Goal: Complete application form

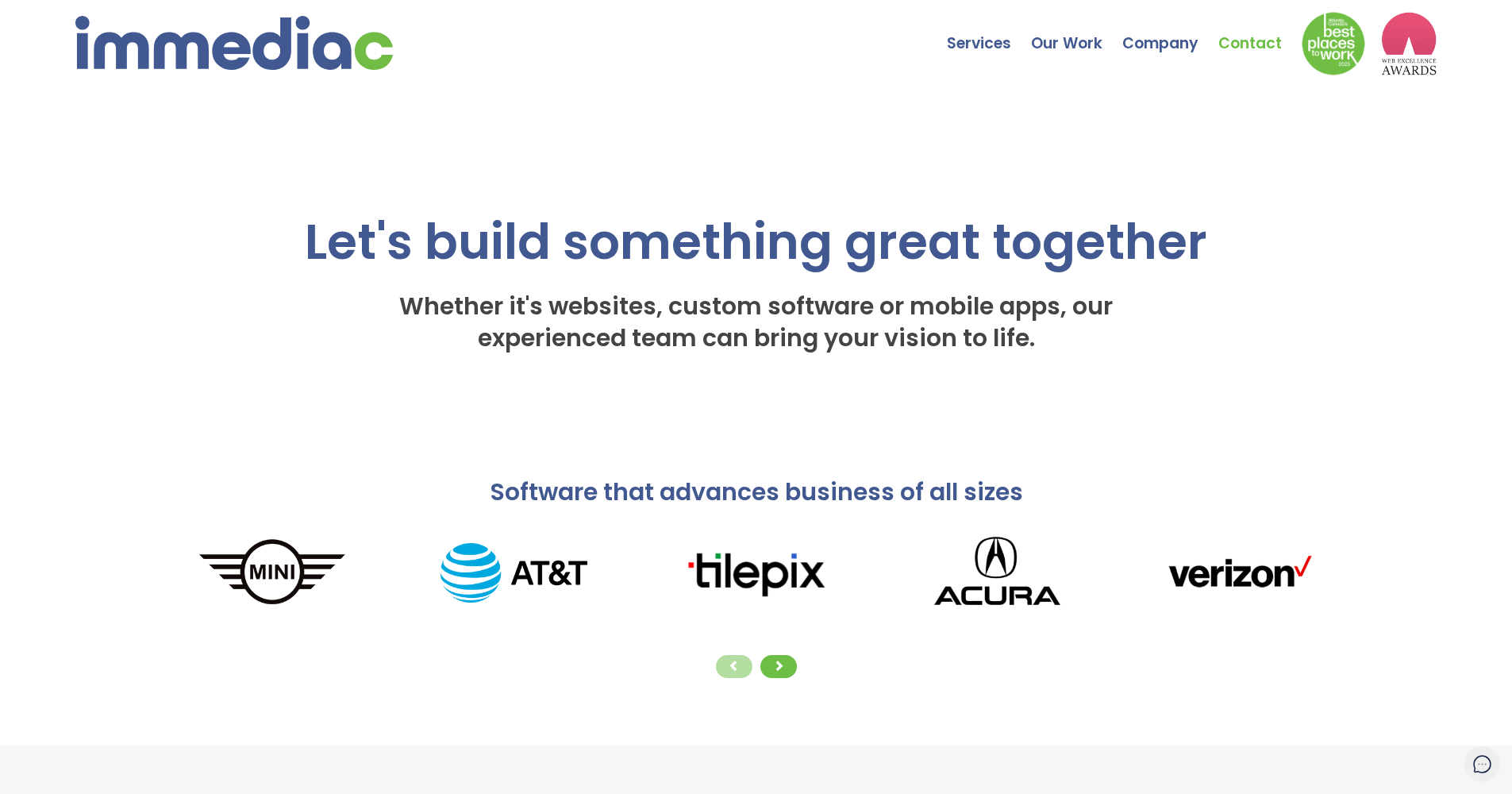
click at [1236, 46] on link "Contact" at bounding box center [1260, 31] width 83 height 56
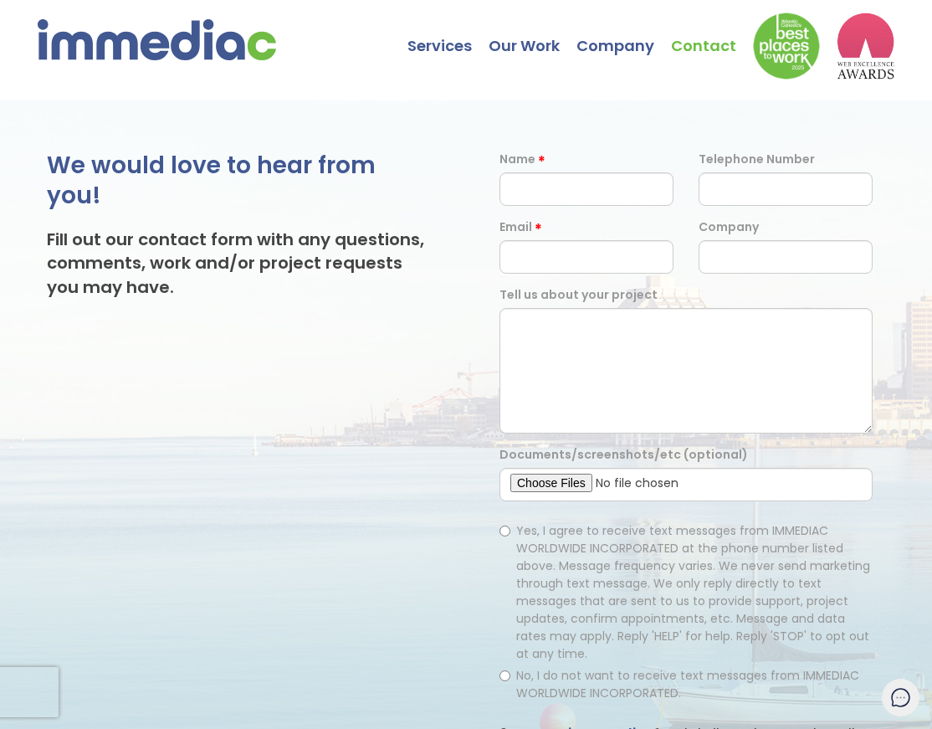
click at [346, 281] on h3 "Fill out our contact form with any questions, comments, work and/or project req…" at bounding box center [240, 263] width 386 height 70
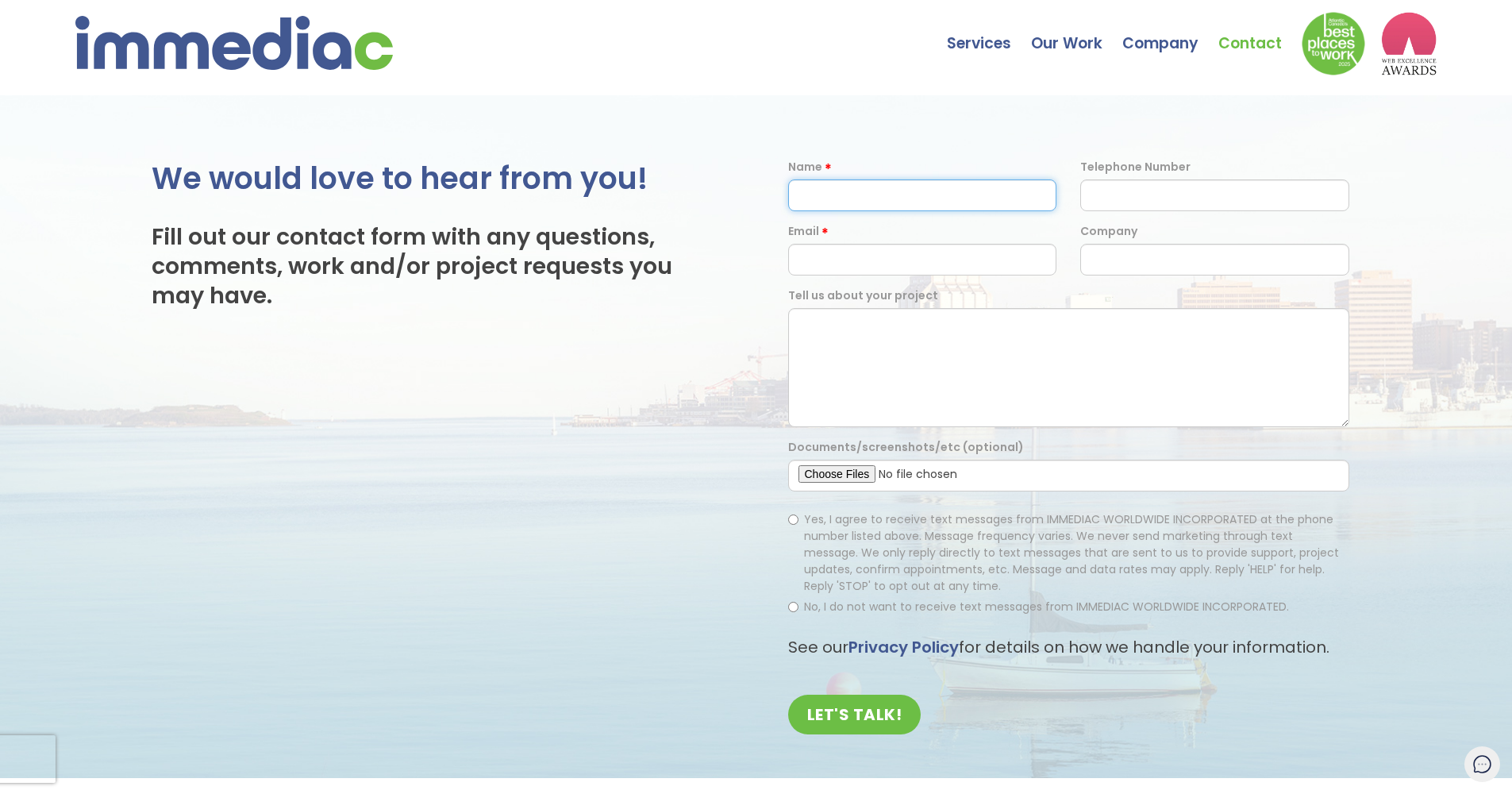
click at [1037, 190] on input "text" at bounding box center [923, 194] width 269 height 31
click at [1031, 190] on input "text" at bounding box center [923, 194] width 269 height 31
click at [1033, 192] on input "text" at bounding box center [923, 194] width 269 height 31
type input "[PERSON_NAME]"
type input "[EMAIL_ADDRESS][DOMAIN_NAME]"
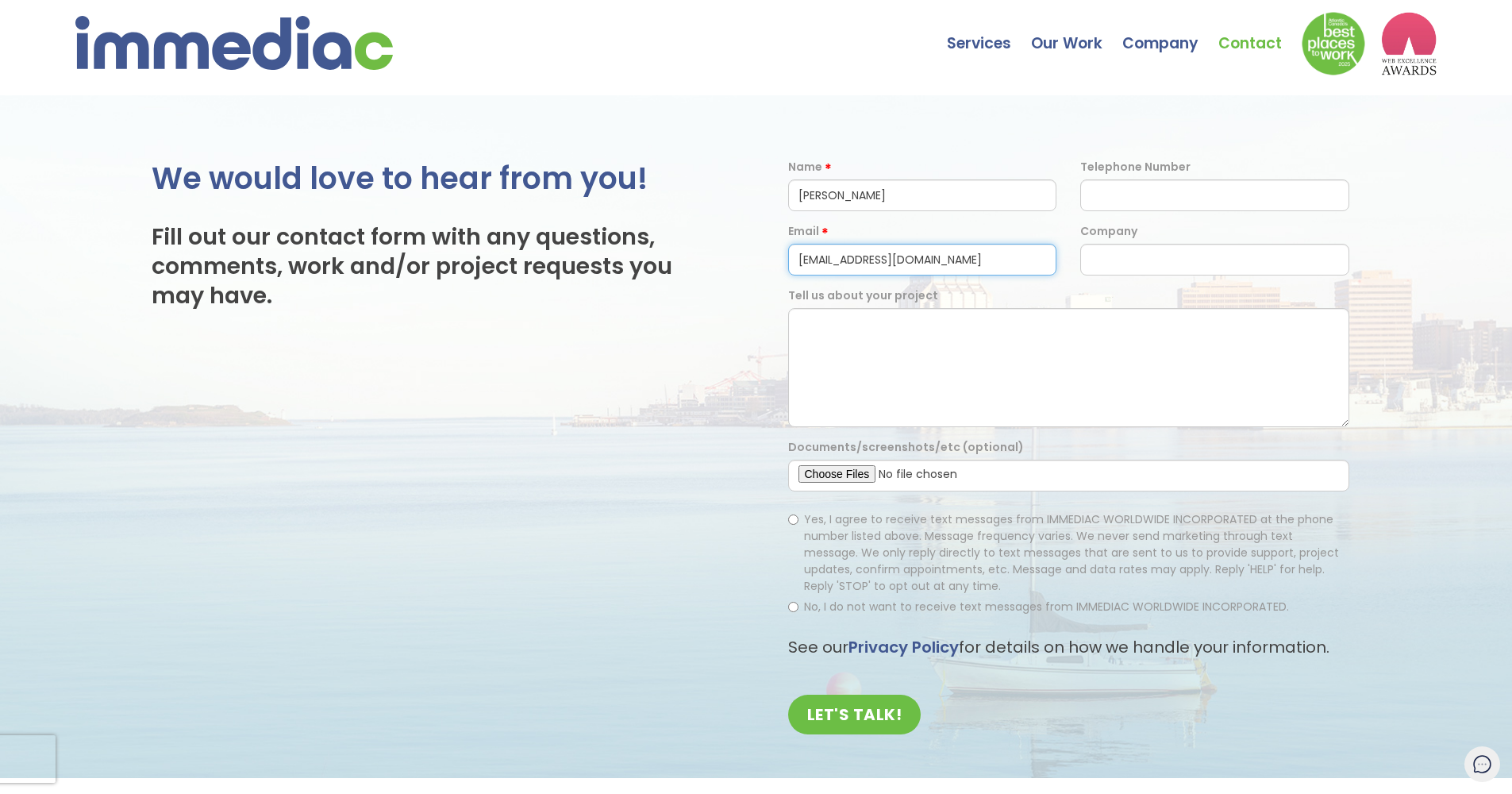
click at [1036, 257] on input "[EMAIL_ADDRESS][DOMAIN_NAME]" at bounding box center [923, 259] width 269 height 31
type input "[EMAIL_ADDRESS][DOMAIN_NAME]"
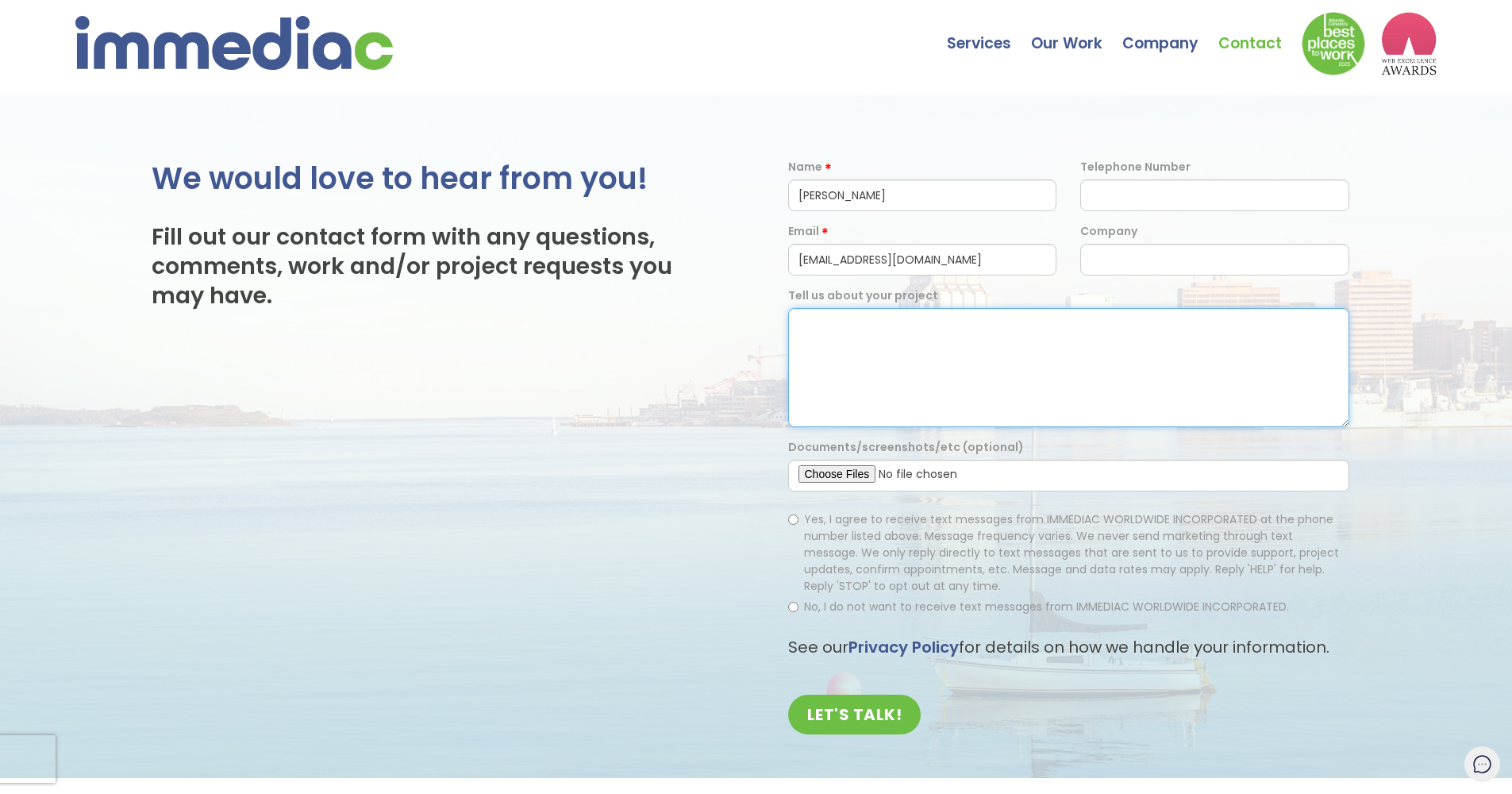
click at [916, 340] on textarea at bounding box center [1068, 367] width 561 height 119
paste textarea "Hi there, I hope you're well. My name is [PERSON_NAME], and I'm a counsellor lo…"
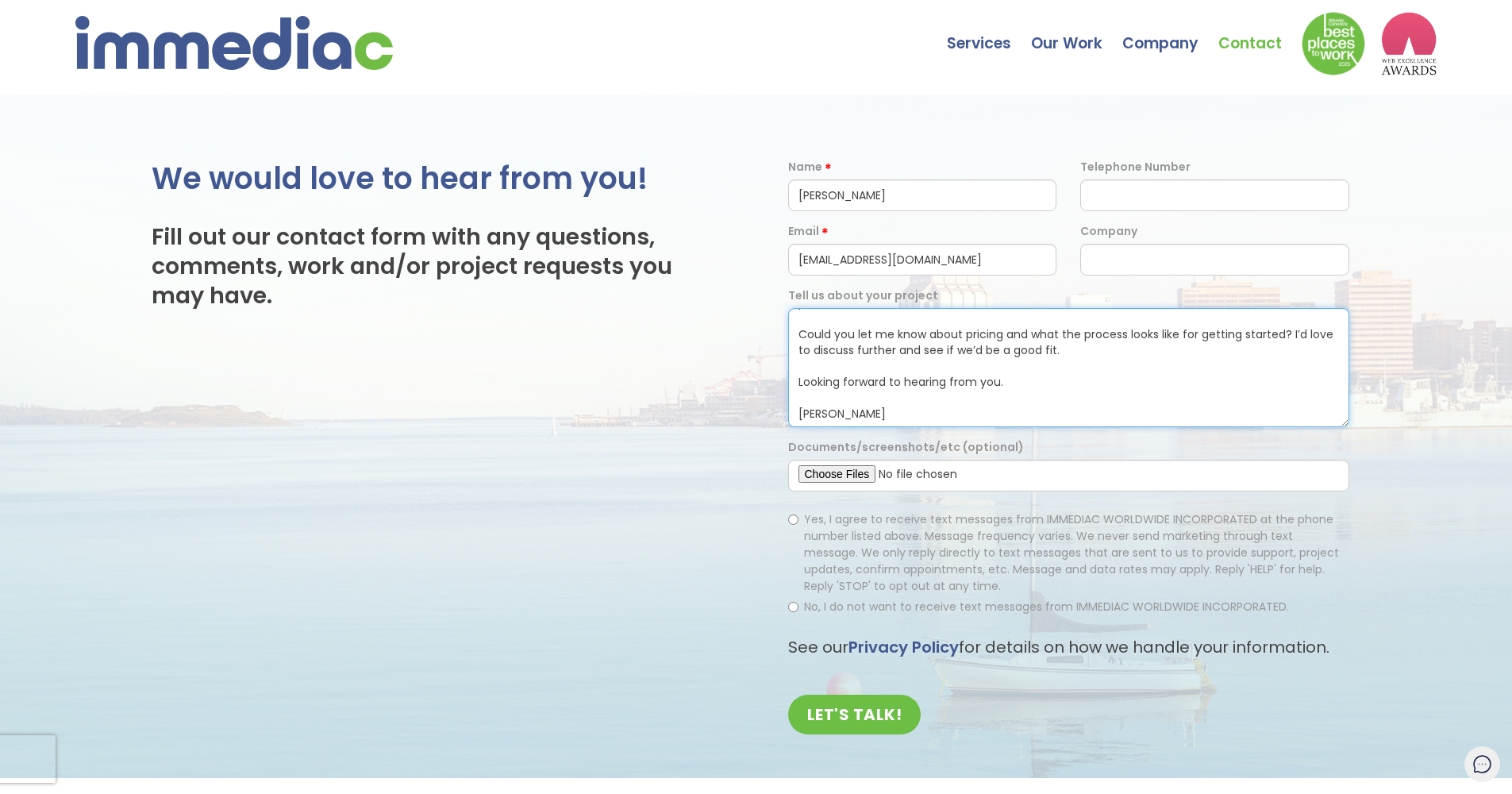
scroll to position [31, 0]
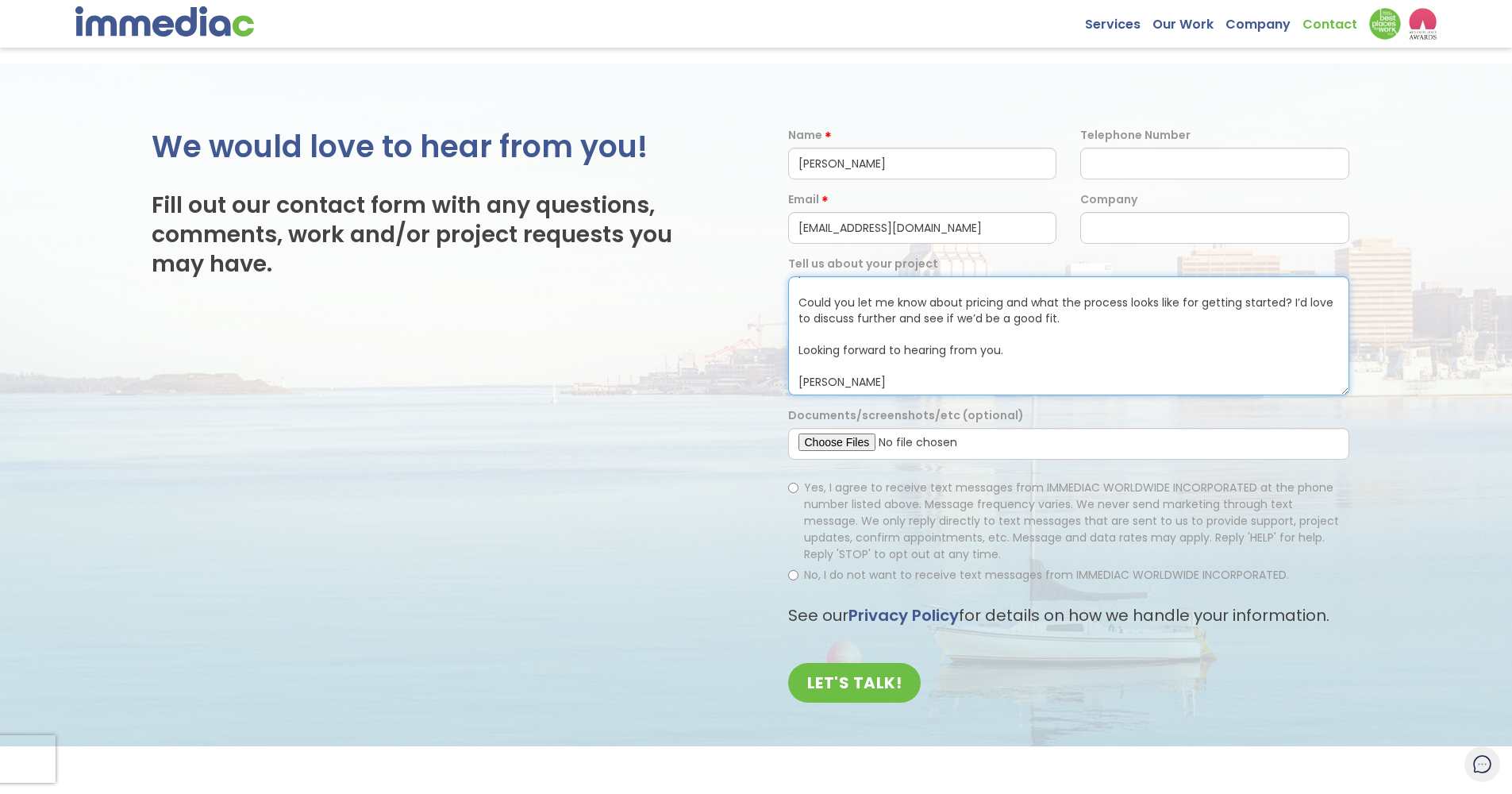
type textarea "Hi there, I hope you're well. My name is [PERSON_NAME], and I'm a counsellor lo…"
click at [859, 576] on span "No, I do not want to receive text messages from IMMEDIAC WORLDWIDE INCORPORATED." at bounding box center [1045, 574] width 485 height 16
click at [799, 576] on input "No, I do not want to receive text messages from IMMEDIAC WORLDWIDE INCORPORATED." at bounding box center [793, 575] width 10 height 10
radio input "true"
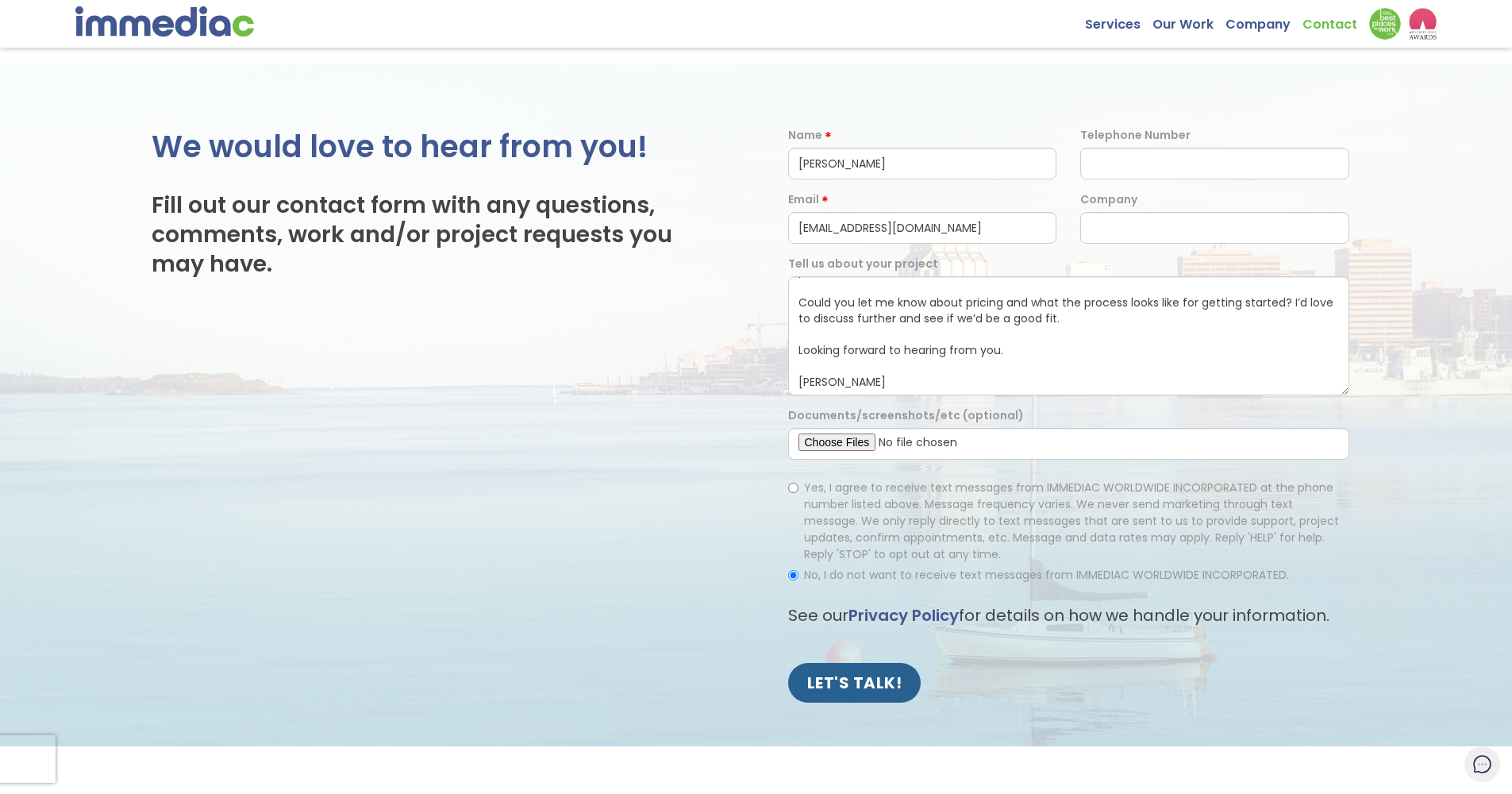
click at [854, 682] on input "LET'S TALK!" at bounding box center [855, 683] width 134 height 40
